Goal: Find specific page/section: Find specific page/section

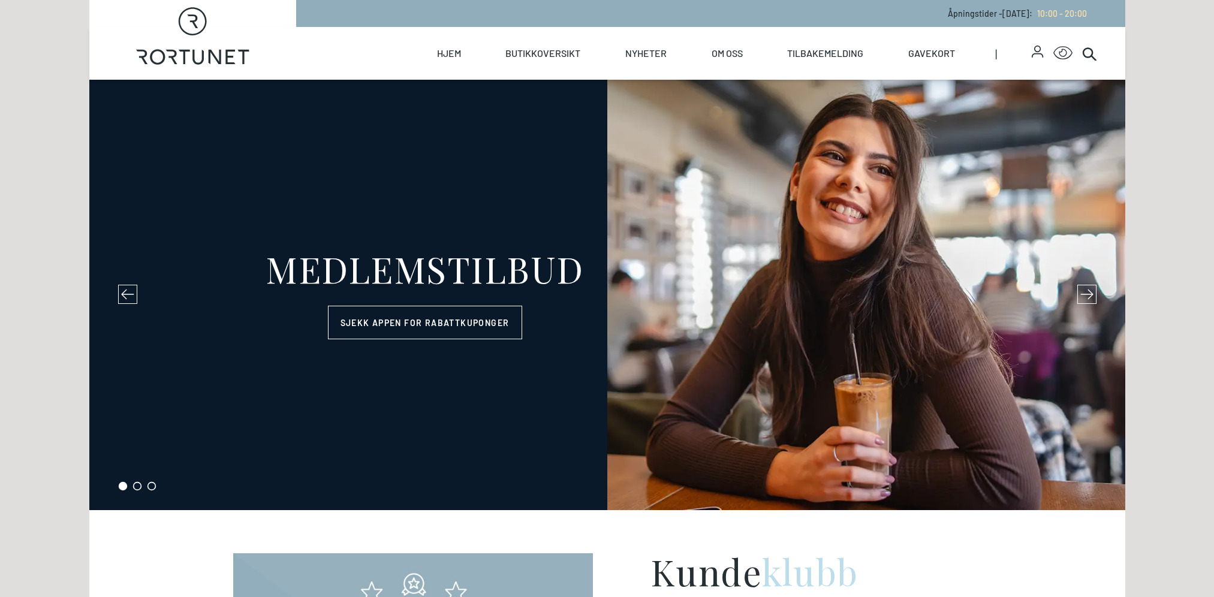
select select "NO"
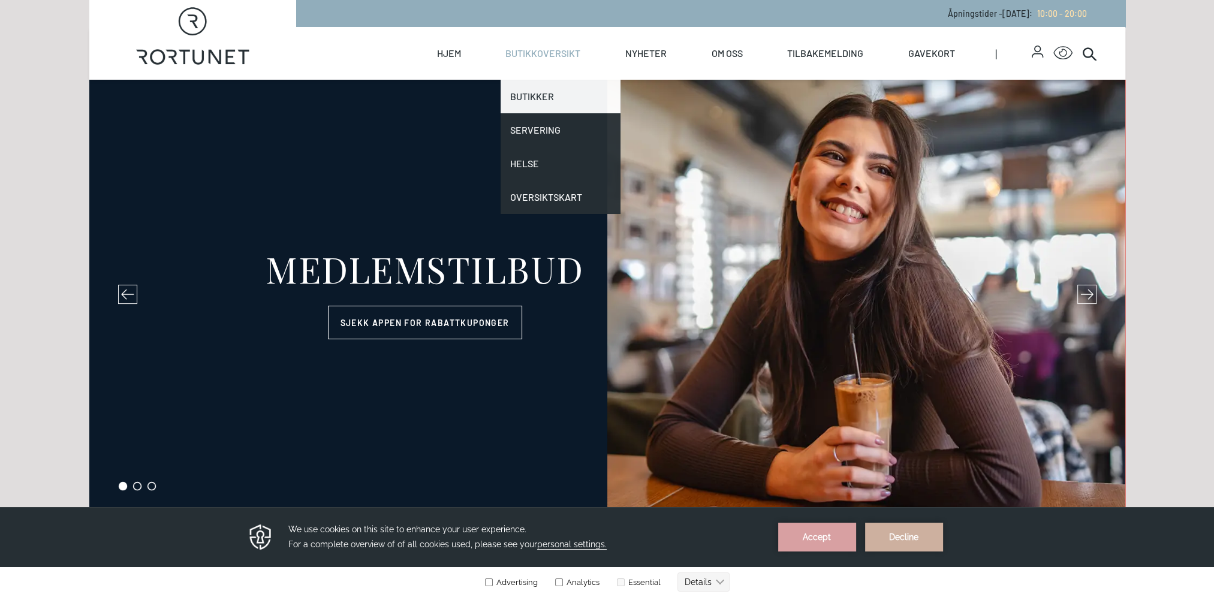
click at [537, 86] on link "Butikker" at bounding box center [561, 97] width 120 height 34
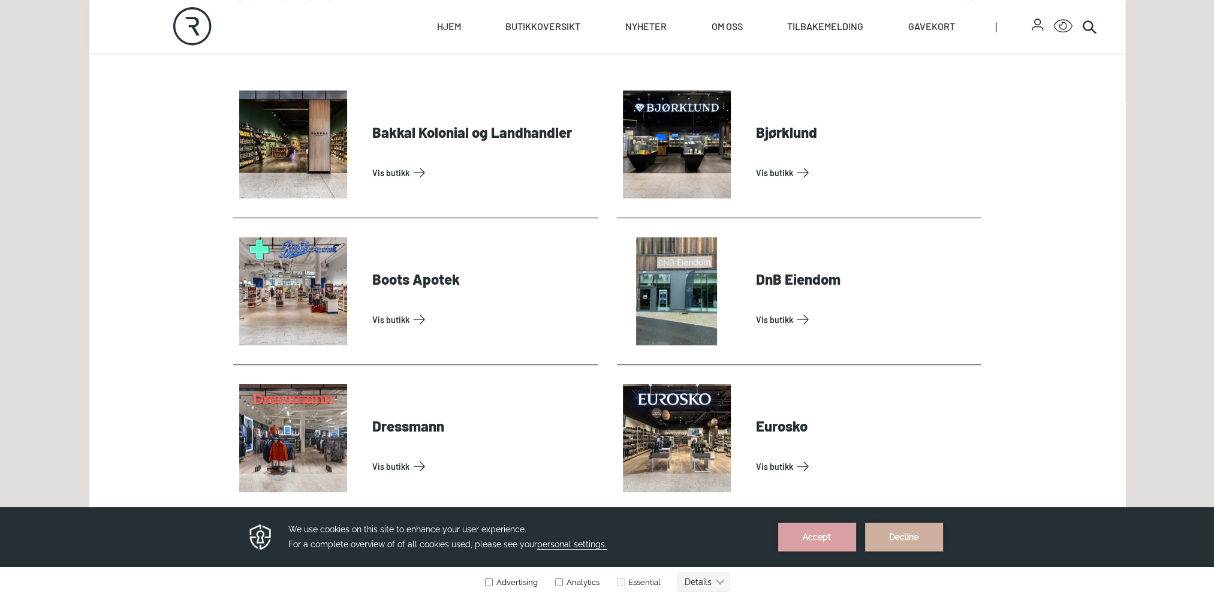
scroll to position [585, 0]
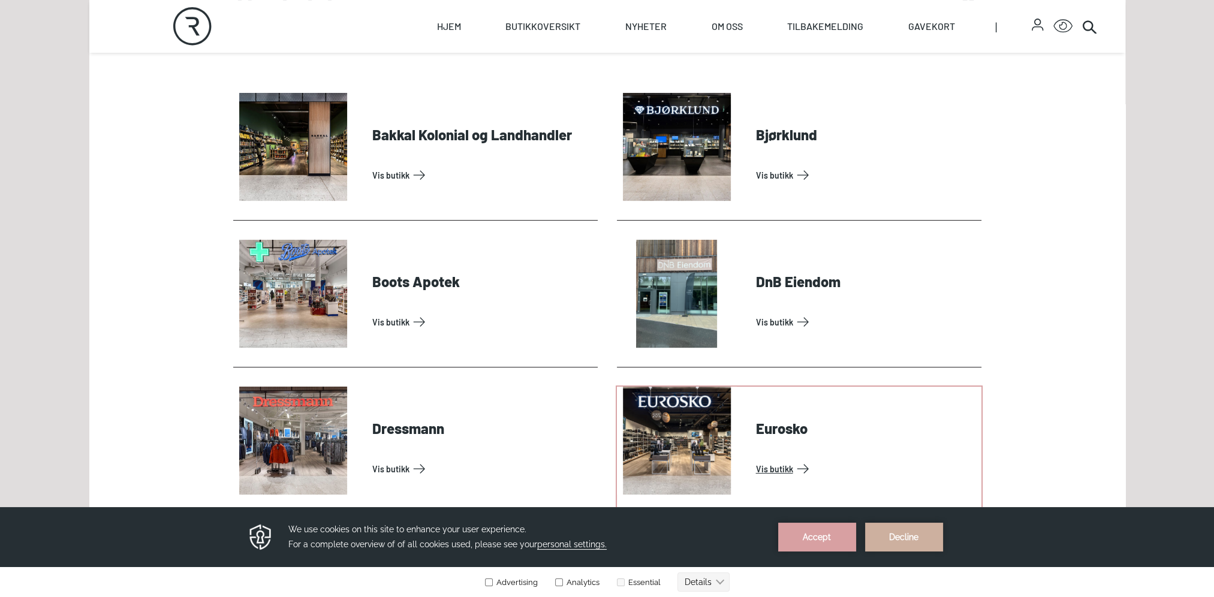
click at [772, 471] on link "Vis butikk" at bounding box center [866, 468] width 221 height 19
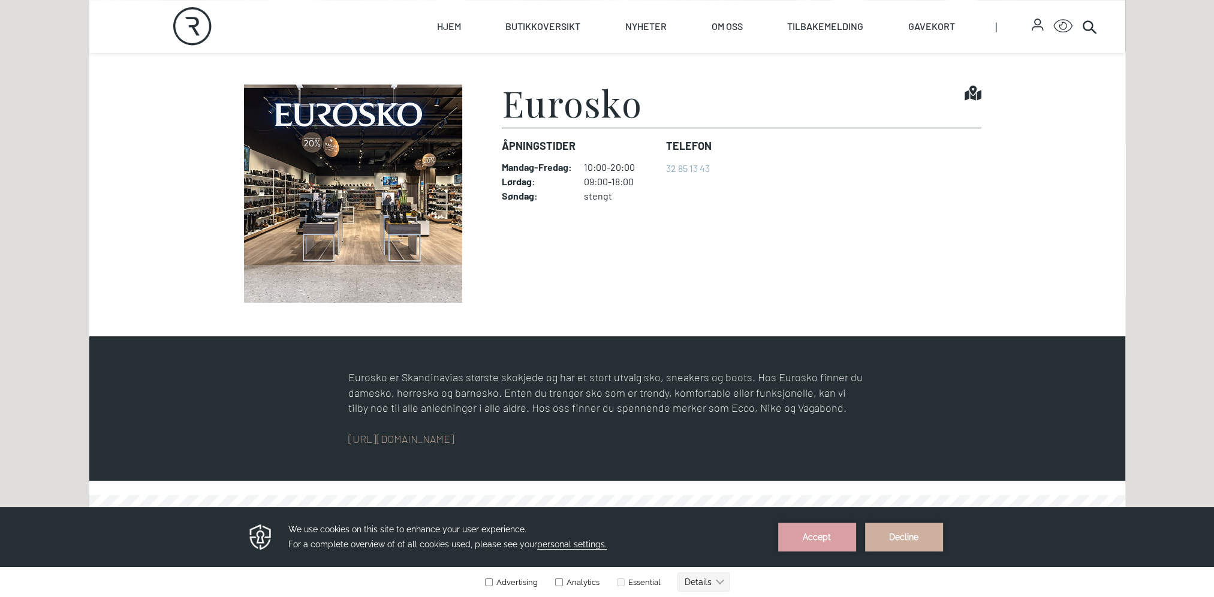
scroll to position [336, 0]
